Goal: Transaction & Acquisition: Purchase product/service

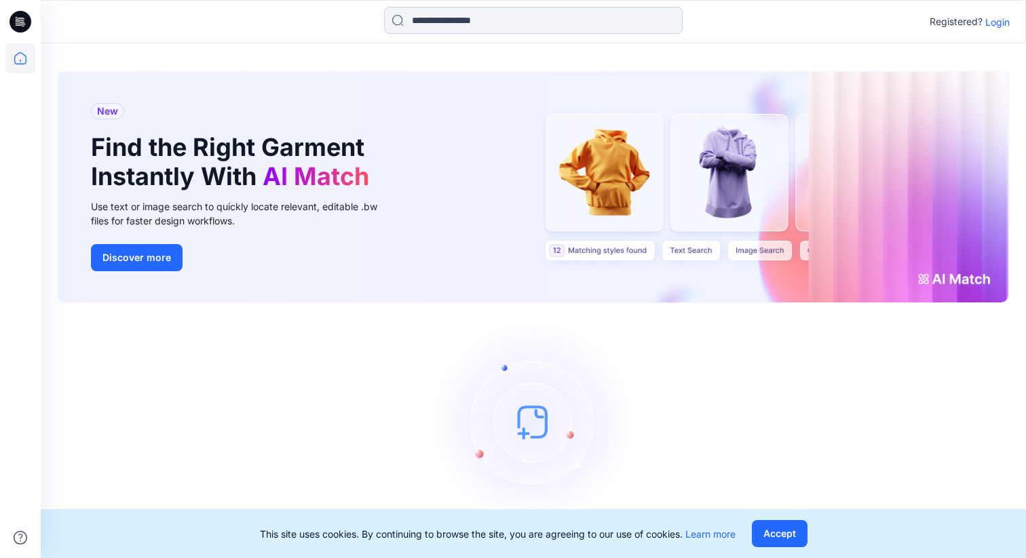
click at [438, 20] on input at bounding box center [533, 20] width 299 height 27
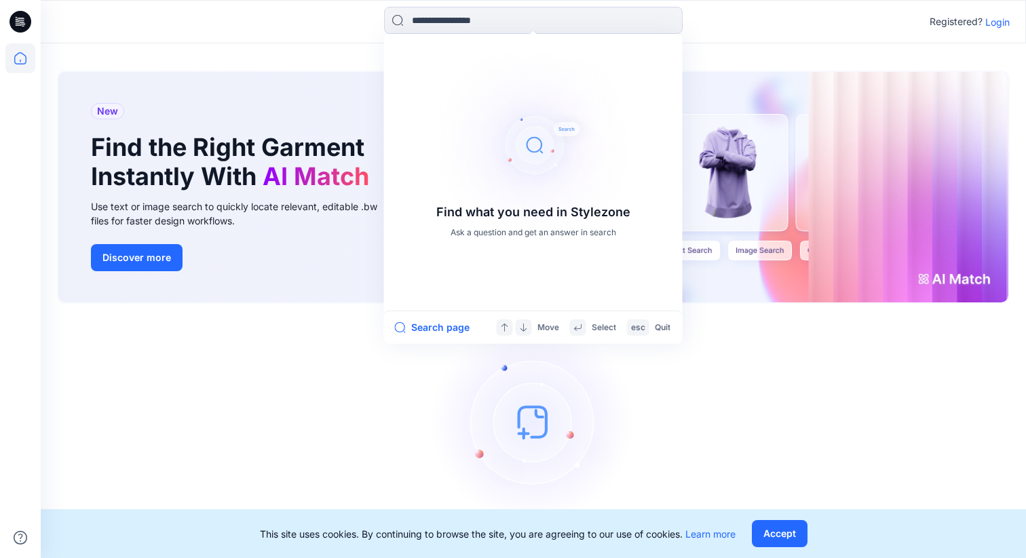
click at [988, 16] on p "Login" at bounding box center [997, 22] width 24 height 14
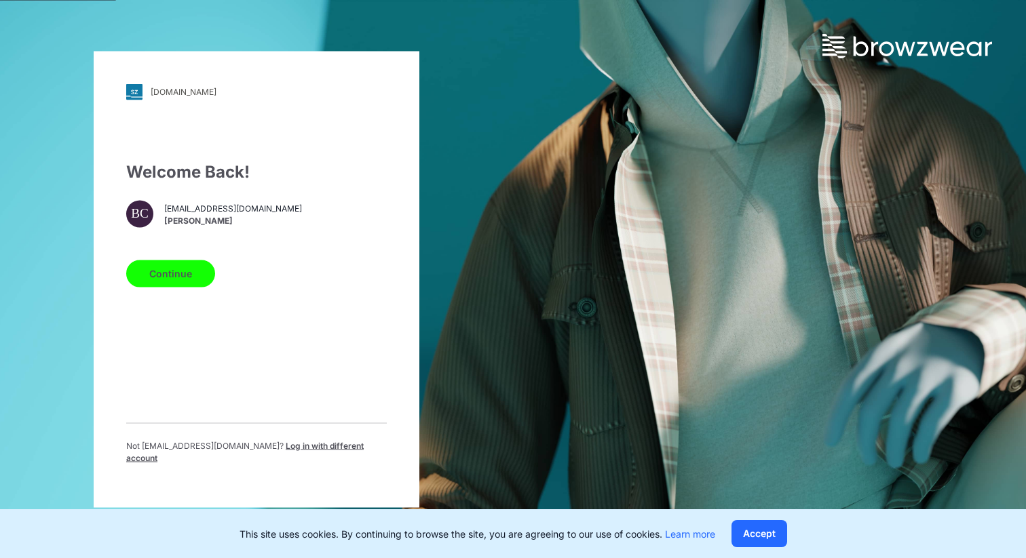
click at [172, 275] on button "Continue" at bounding box center [170, 273] width 89 height 27
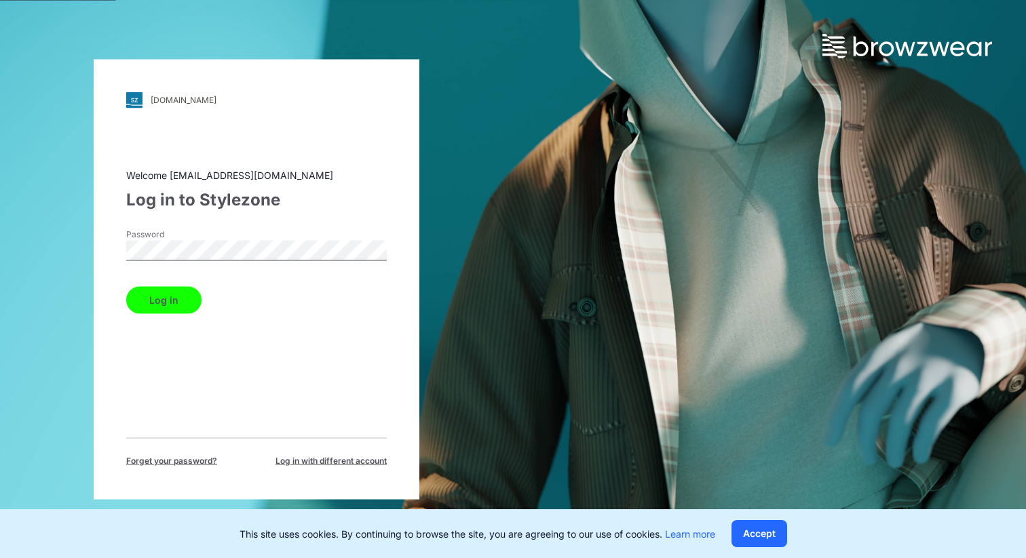
click at [168, 295] on button "Log in" at bounding box center [163, 299] width 75 height 27
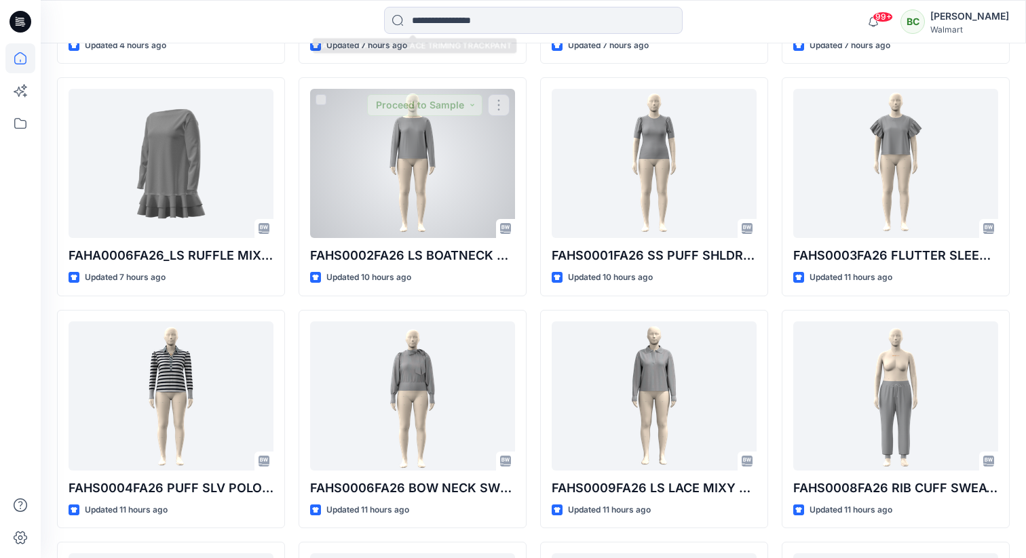
scroll to position [1099, 0]
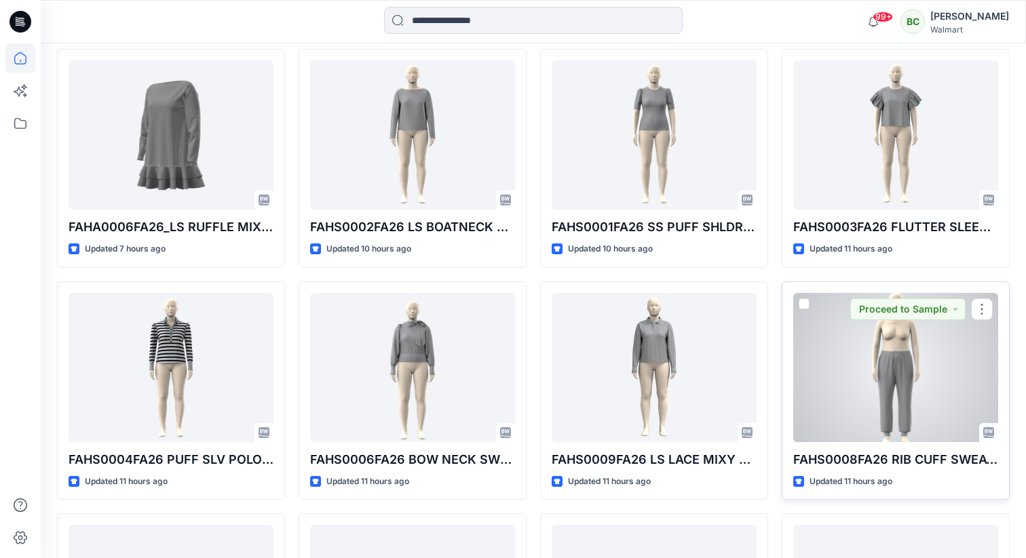
click at [864, 383] on div at bounding box center [895, 367] width 205 height 149
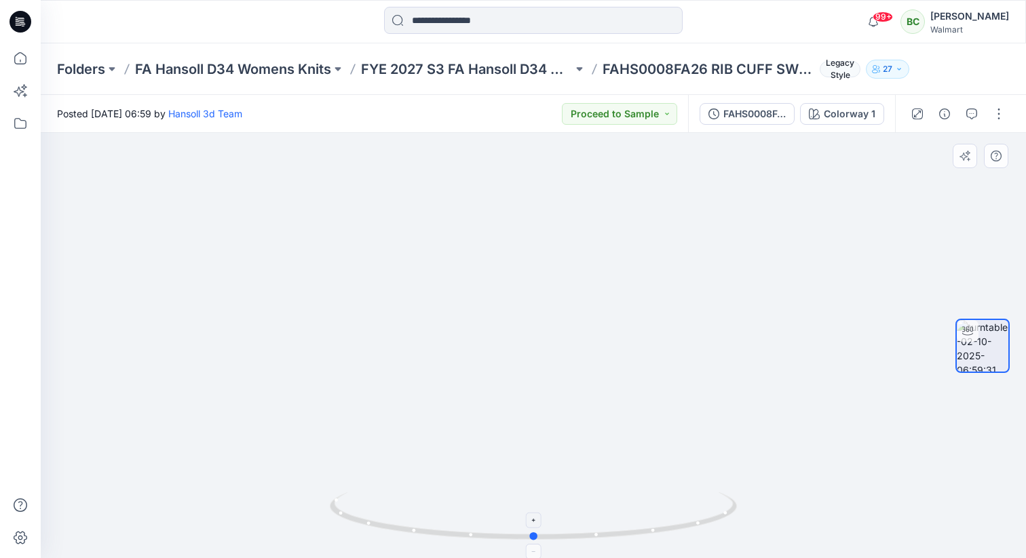
click at [521, 538] on icon at bounding box center [535, 518] width 411 height 51
drag, startPoint x: 615, startPoint y: 356, endPoint x: 615, endPoint y: 318, distance: 38.7
click at [615, 318] on div at bounding box center [533, 345] width 985 height 425
click at [977, 111] on button "button" at bounding box center [972, 114] width 22 height 22
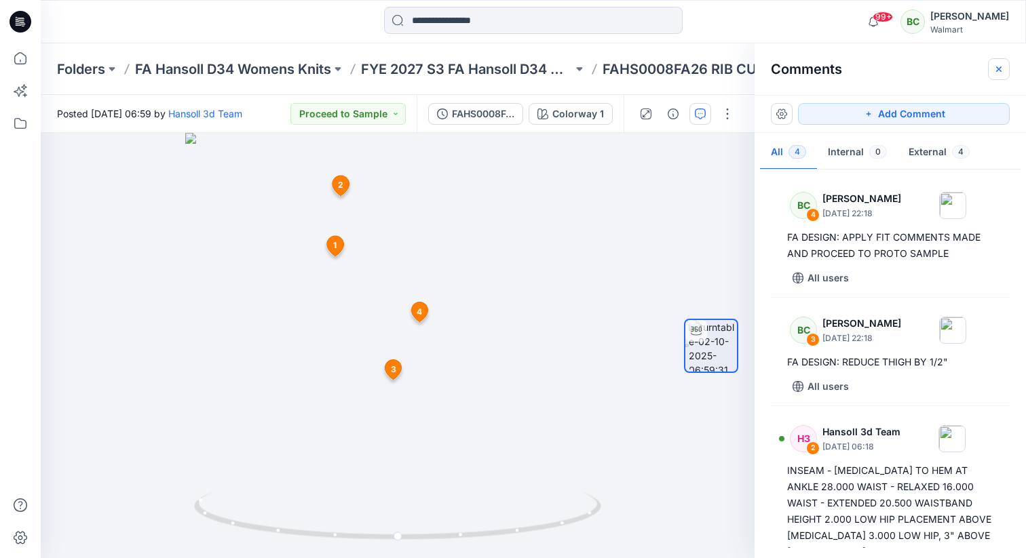
click at [1001, 68] on icon "button" at bounding box center [998, 69] width 11 height 11
